Goal: Navigation & Orientation: Find specific page/section

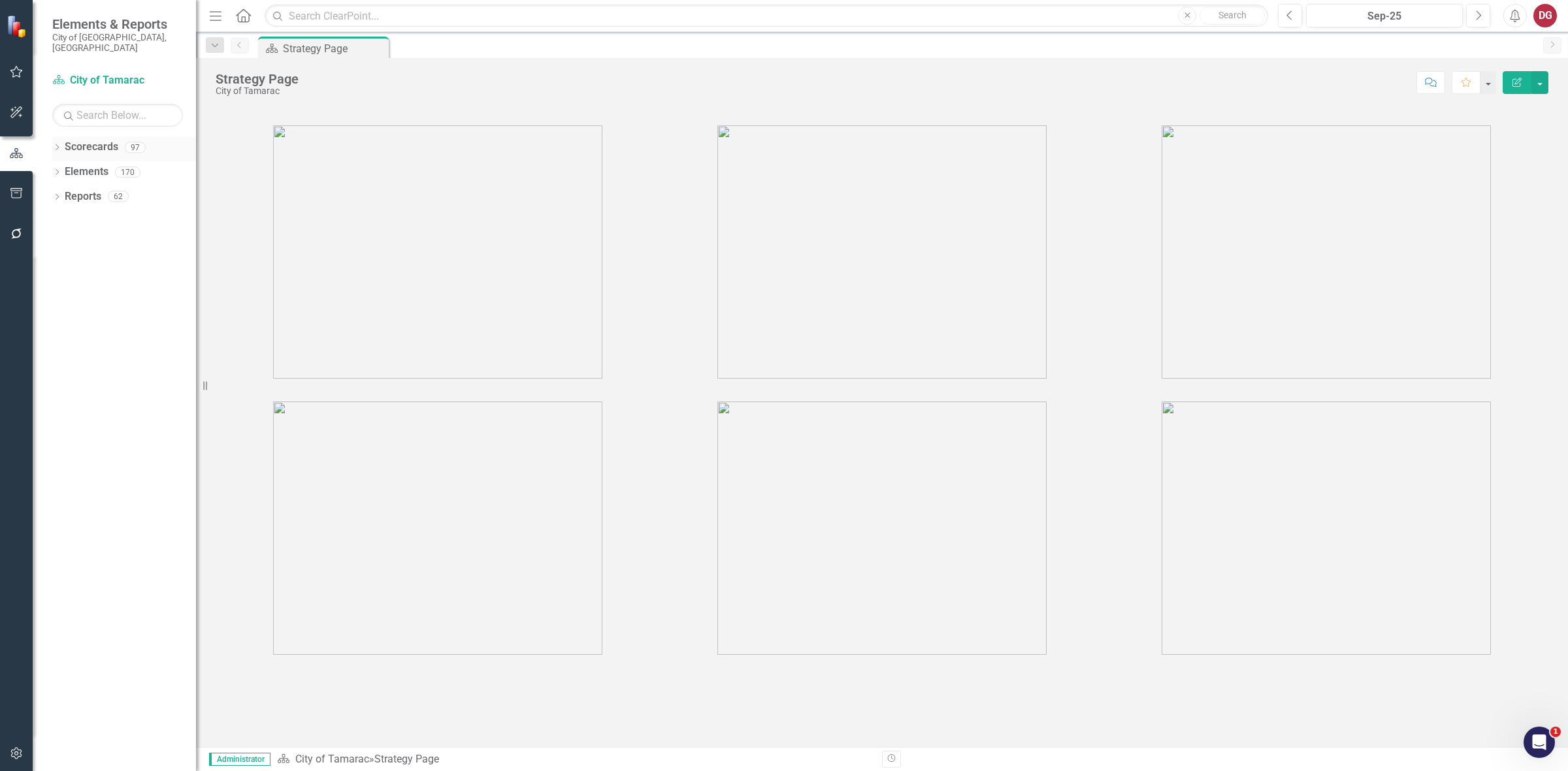
click at [54, 145] on icon "Dropdown" at bounding box center [56, 148] width 9 height 7
click at [64, 168] on icon "Dropdown" at bounding box center [64, 171] width 10 height 8
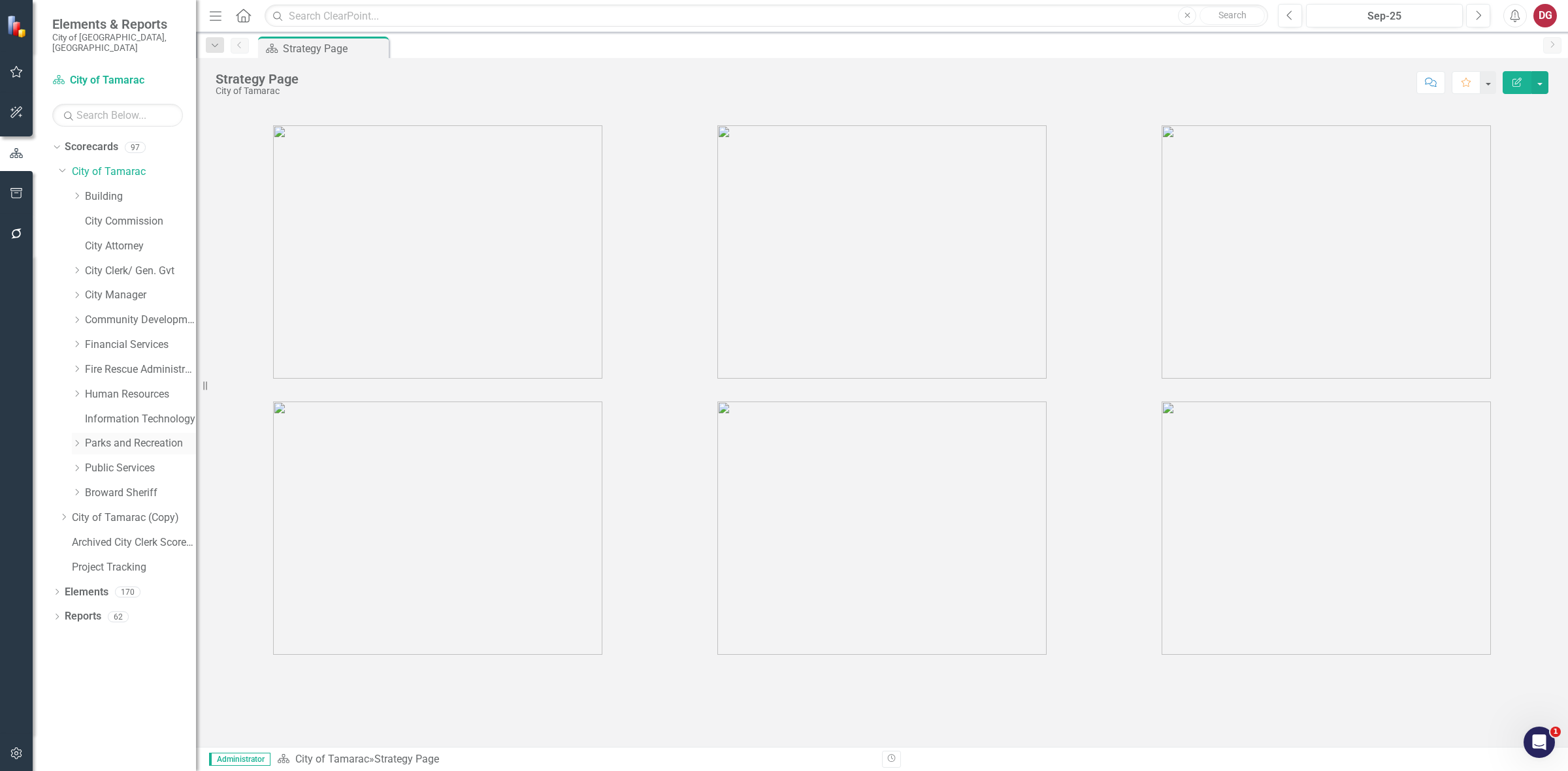
click at [80, 439] on icon "Dropdown" at bounding box center [77, 443] width 10 height 8
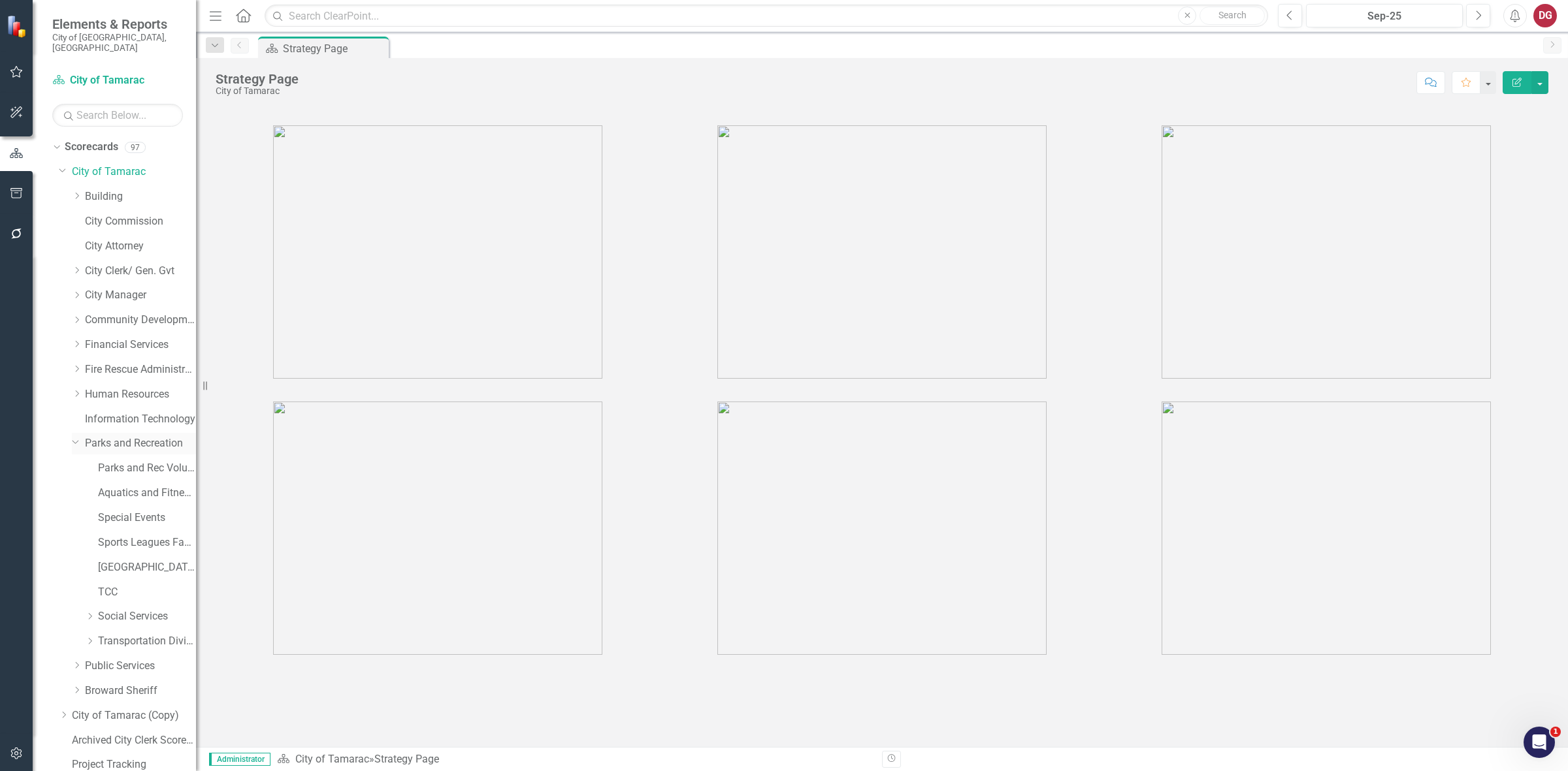
click at [78, 437] on icon "Dropdown" at bounding box center [75, 442] width 8 height 10
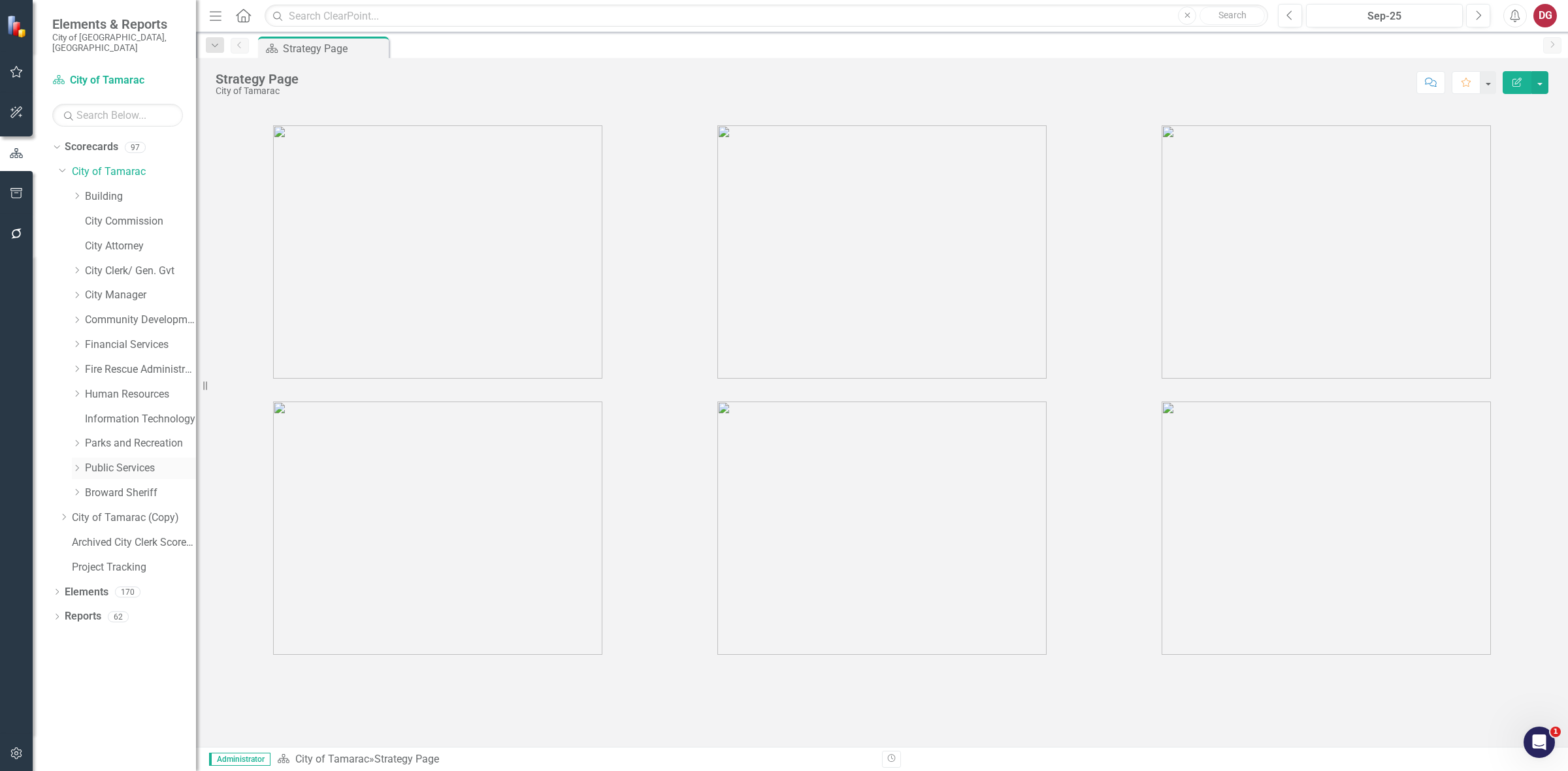
click at [79, 465] on icon "Dropdown" at bounding box center [77, 468] width 10 height 8
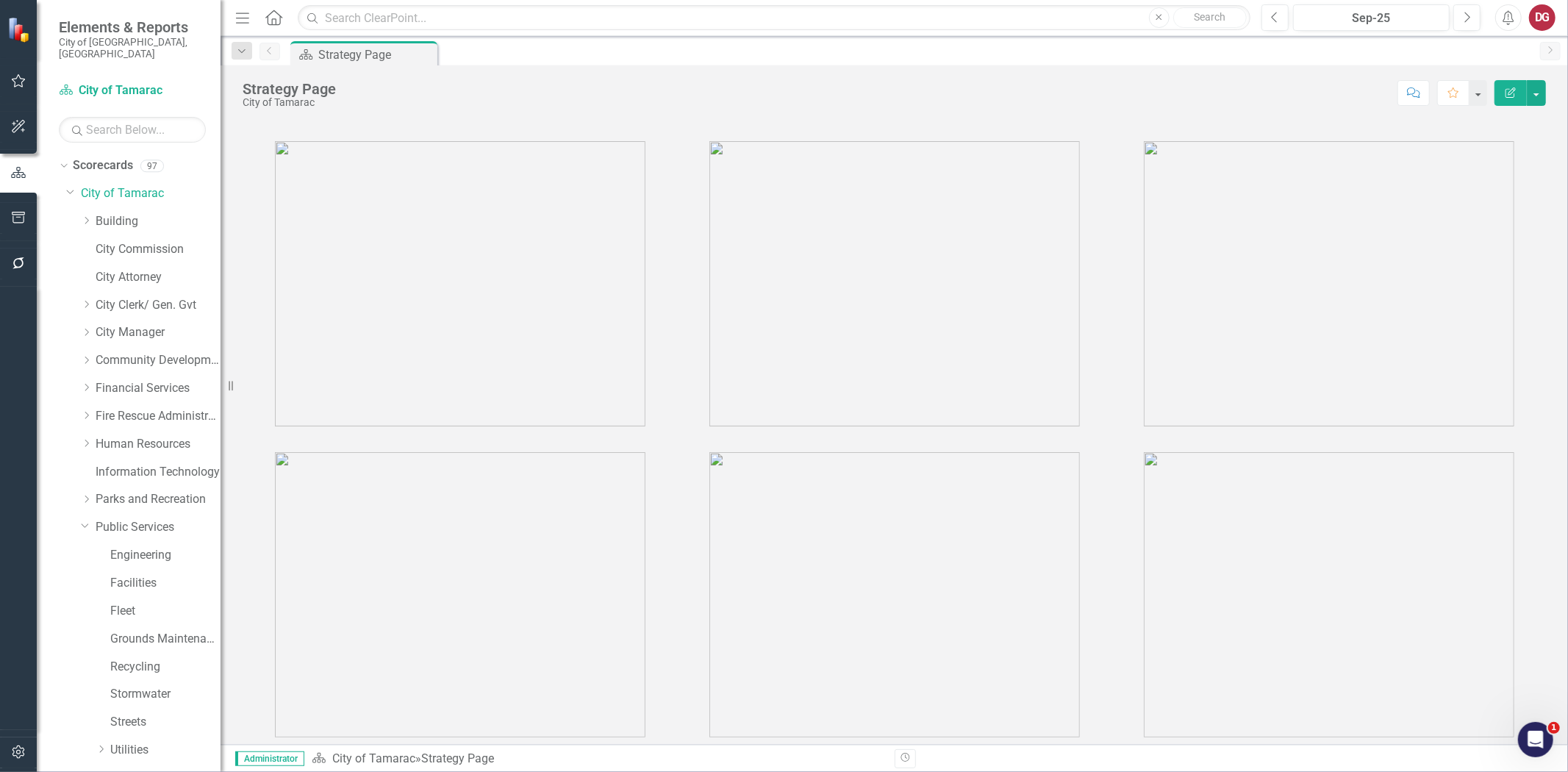
drag, startPoint x: 1748, startPoint y: 1, endPoint x: 78, endPoint y: 662, distance: 1796.1
click at [78, 662] on div "Dropdown City of Tamarac Dropdown Building Certificate of Occupancy Customer Se…" at bounding box center [143, 530] width 154 height 695
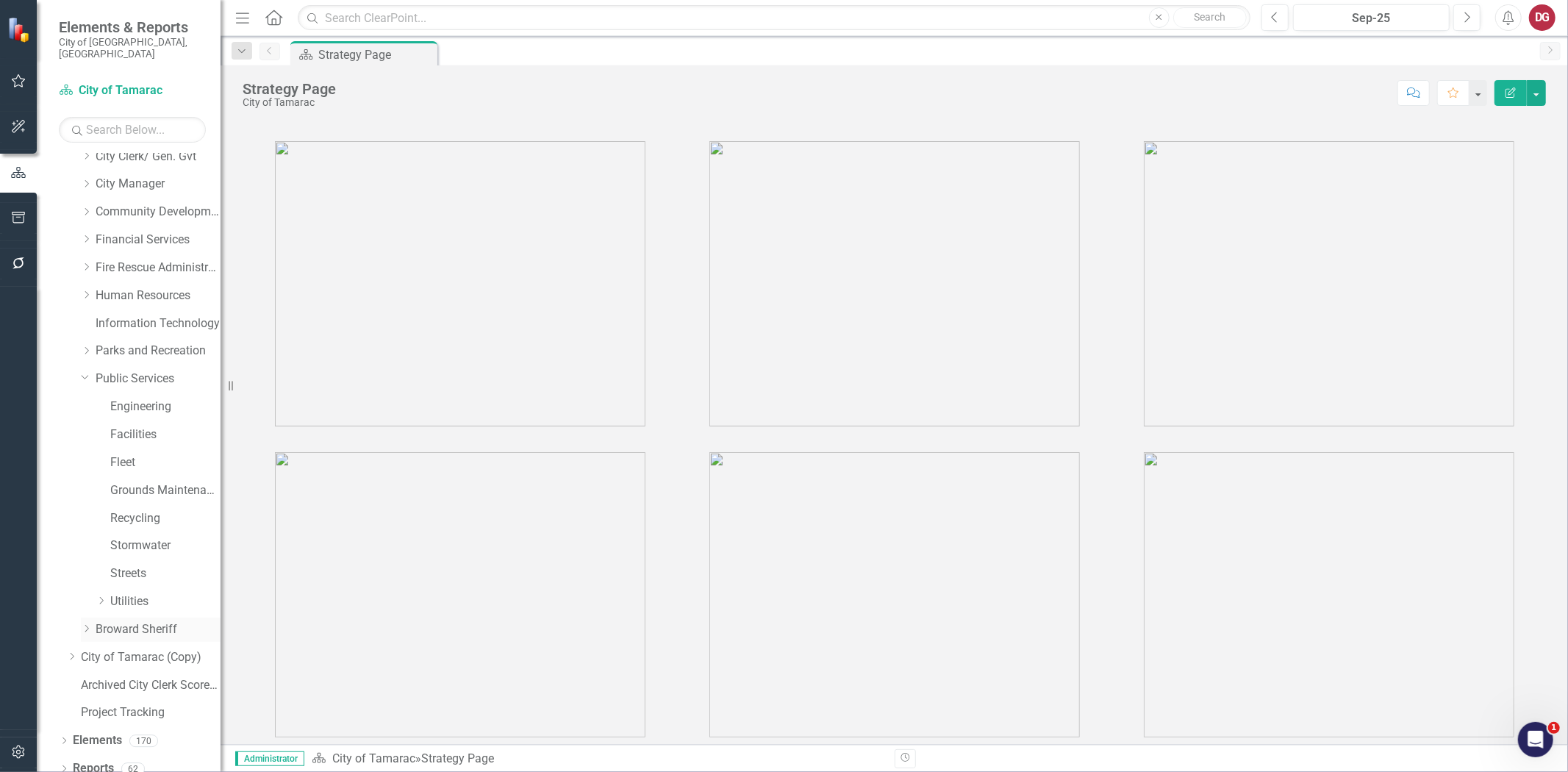
scroll to position [149, 0]
click at [140, 370] on link "Public Services" at bounding box center [158, 378] width 125 height 17
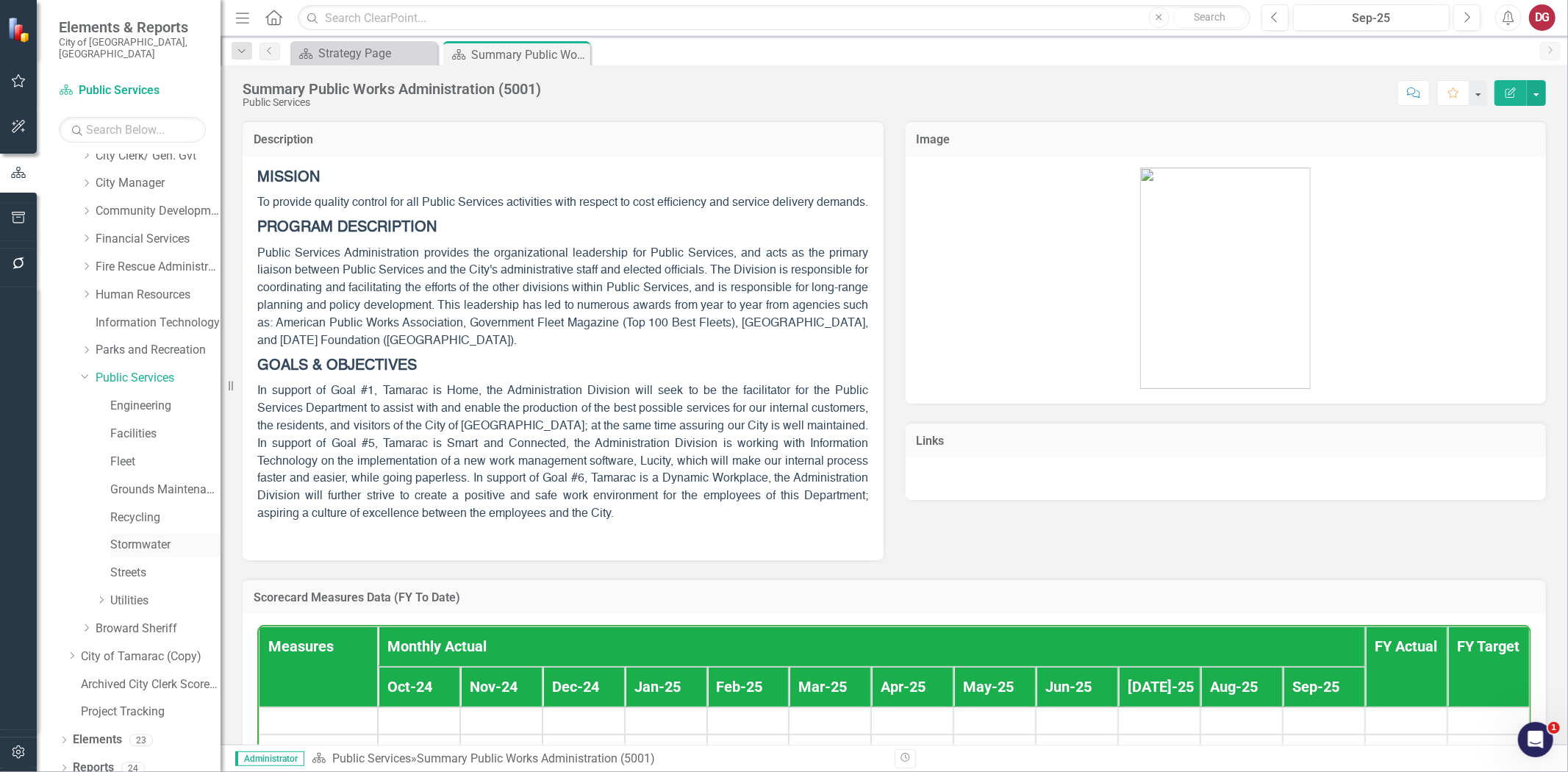
click at [141, 537] on link "Stormwater" at bounding box center [165, 545] width 110 height 17
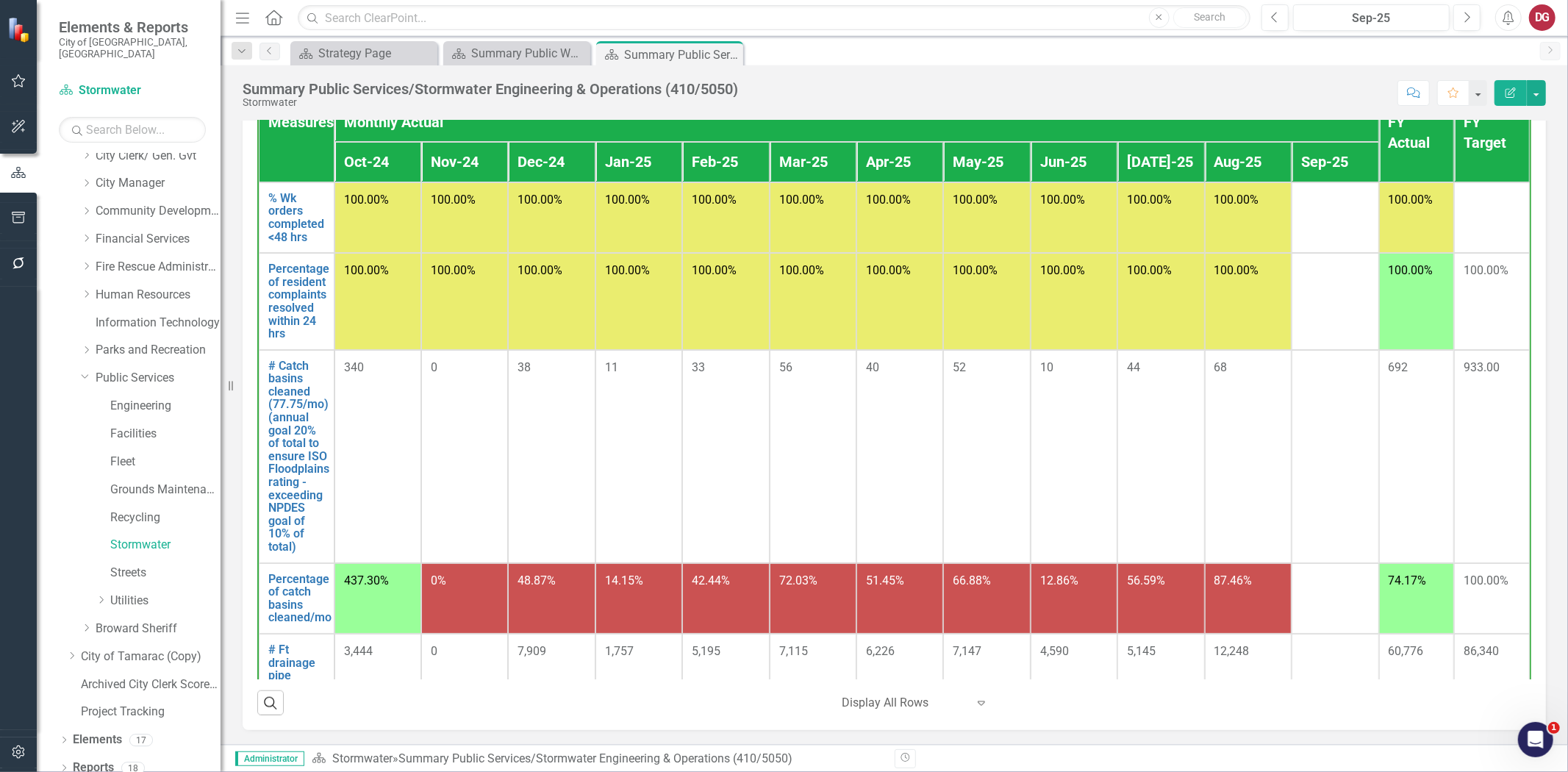
scroll to position [1014, 0]
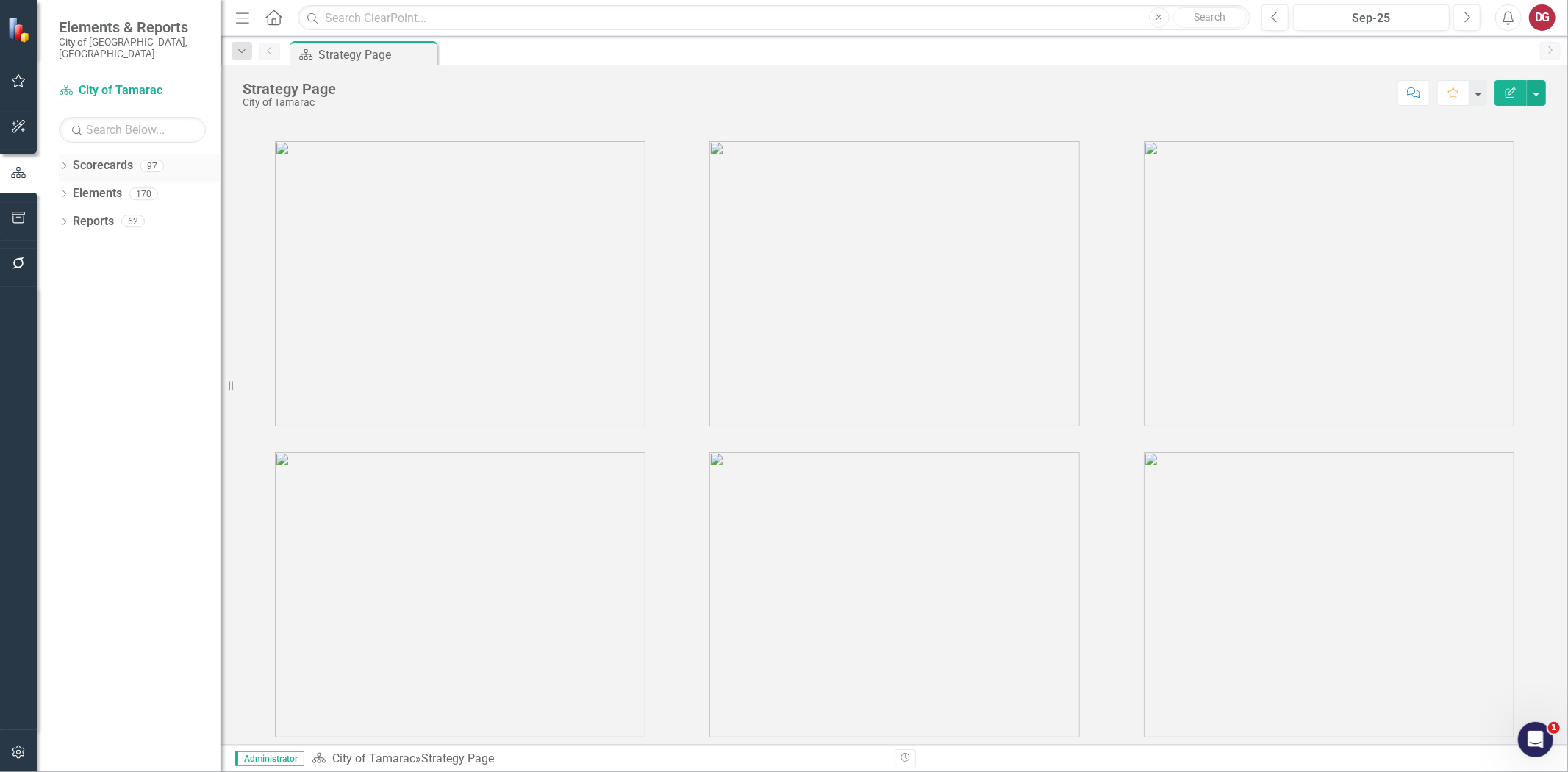
click at [61, 162] on div "Dropdown" at bounding box center [63, 168] width 11 height 12
click at [75, 189] on icon "Dropdown" at bounding box center [72, 193] width 11 height 9
